Goal: Task Accomplishment & Management: Manage account settings

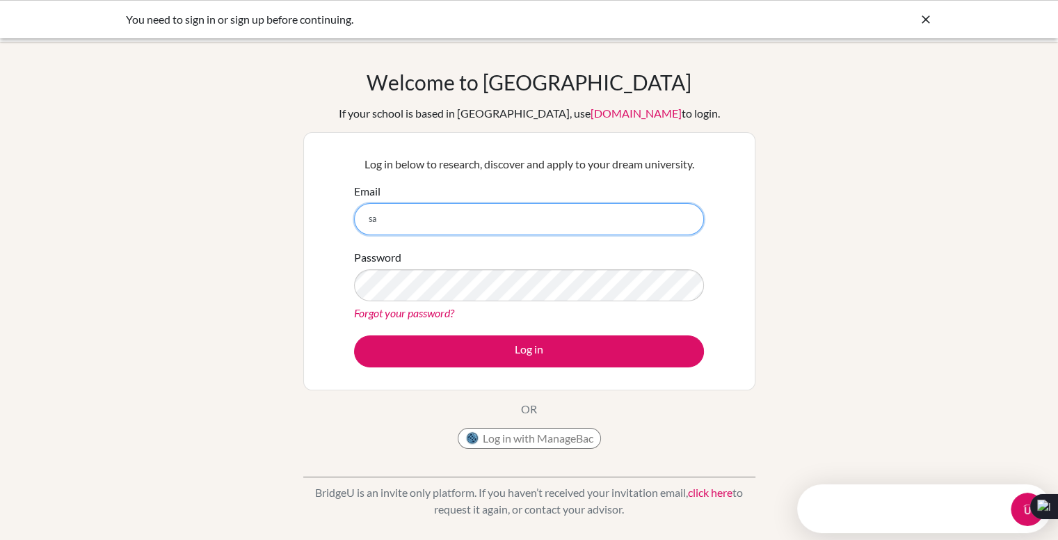
type input "[EMAIL_ADDRESS][DOMAIN_NAME]"
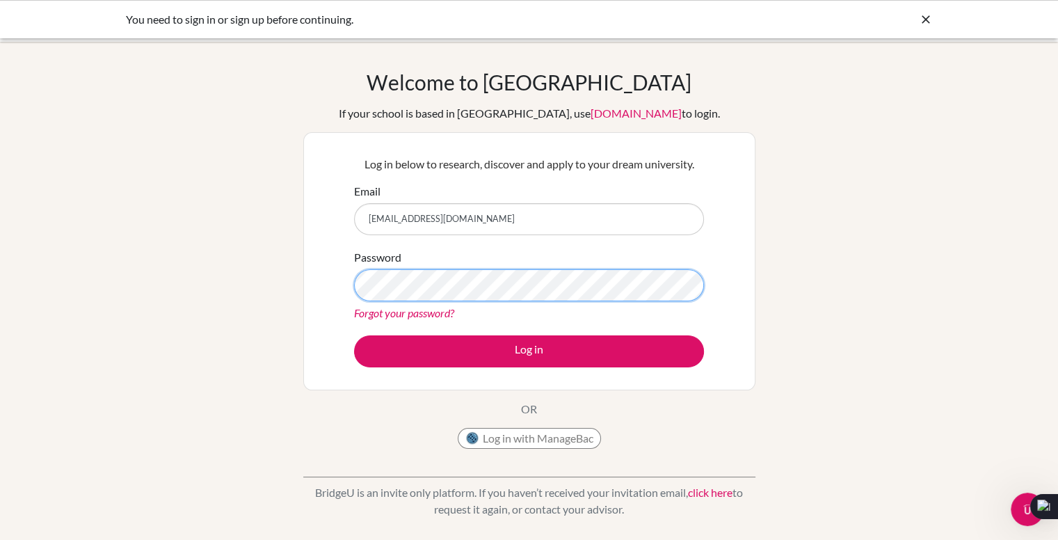
click at [354, 335] on button "Log in" at bounding box center [529, 351] width 350 height 32
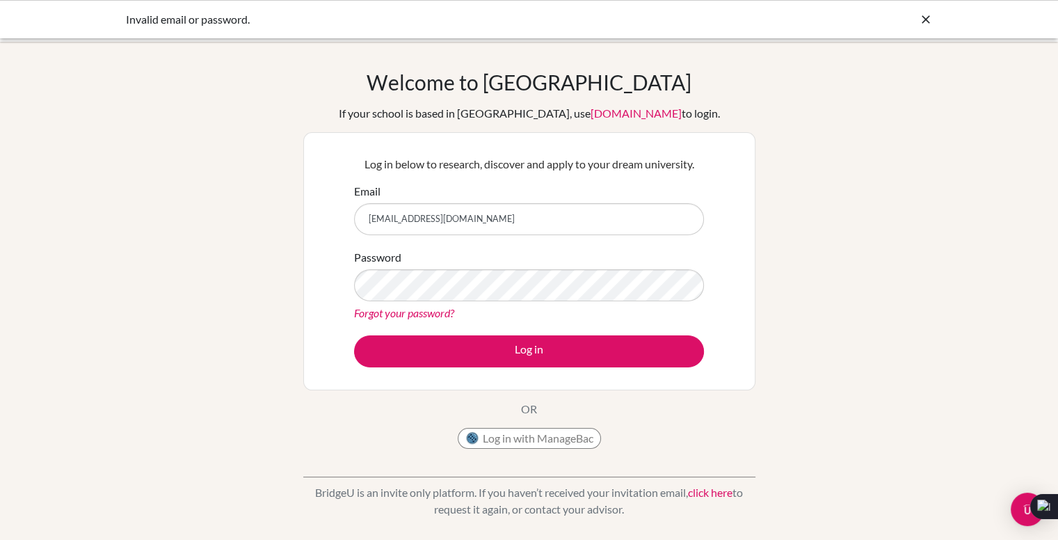
type input "[EMAIL_ADDRESS][DOMAIN_NAME]"
click at [354, 335] on button "Log in" at bounding box center [529, 351] width 350 height 32
